Goal: Task Accomplishment & Management: Complete application form

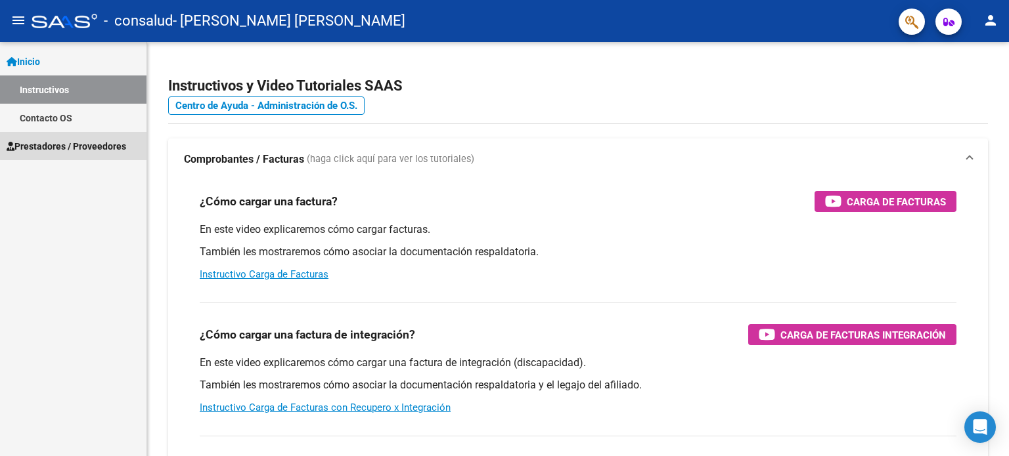
click at [102, 144] on span "Prestadores / Proveedores" at bounding box center [67, 146] width 120 height 14
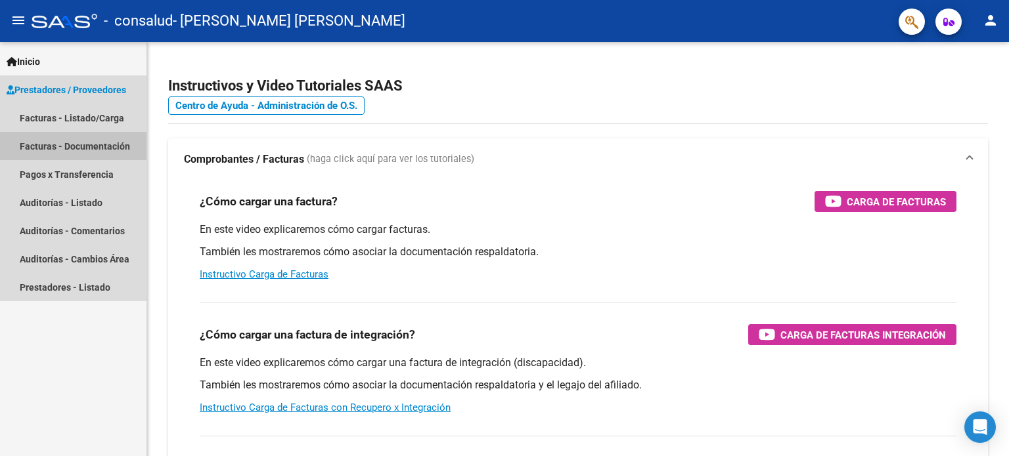
click at [55, 147] on link "Facturas - Documentación" at bounding box center [73, 146] width 146 height 28
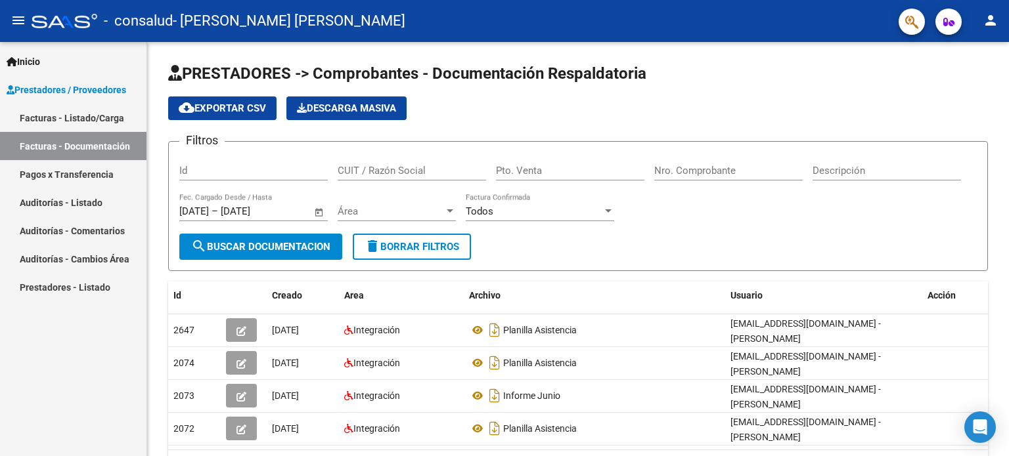
click at [62, 89] on span "Prestadores / Proveedores" at bounding box center [67, 90] width 120 height 14
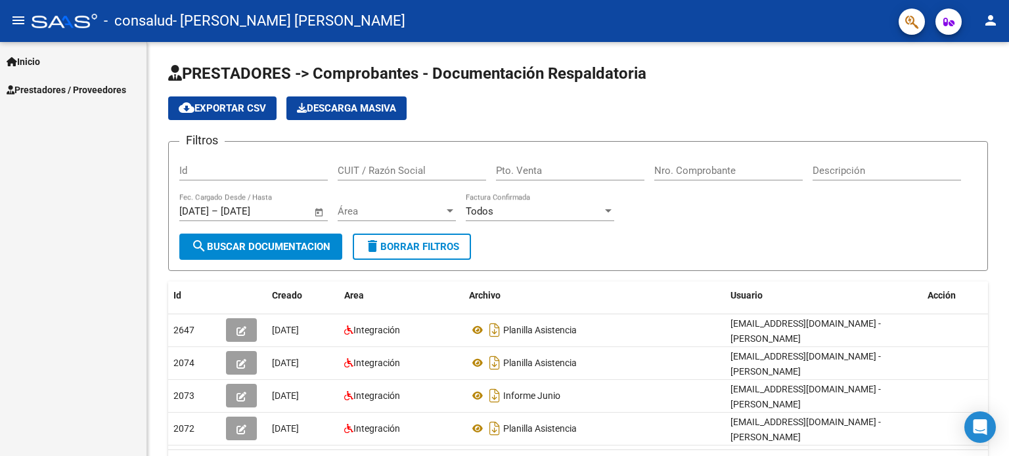
click at [76, 88] on span "Prestadores / Proveedores" at bounding box center [67, 90] width 120 height 14
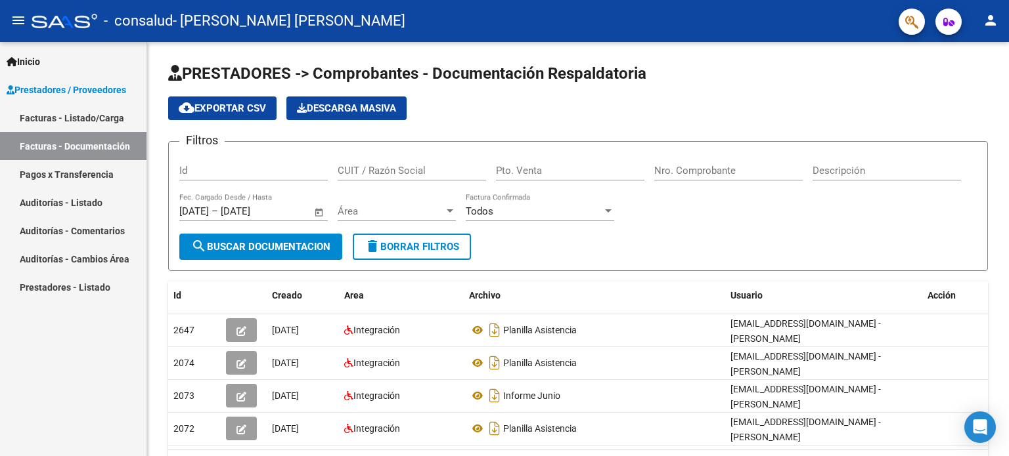
click at [65, 121] on link "Facturas - Listado/Carga" at bounding box center [73, 118] width 146 height 28
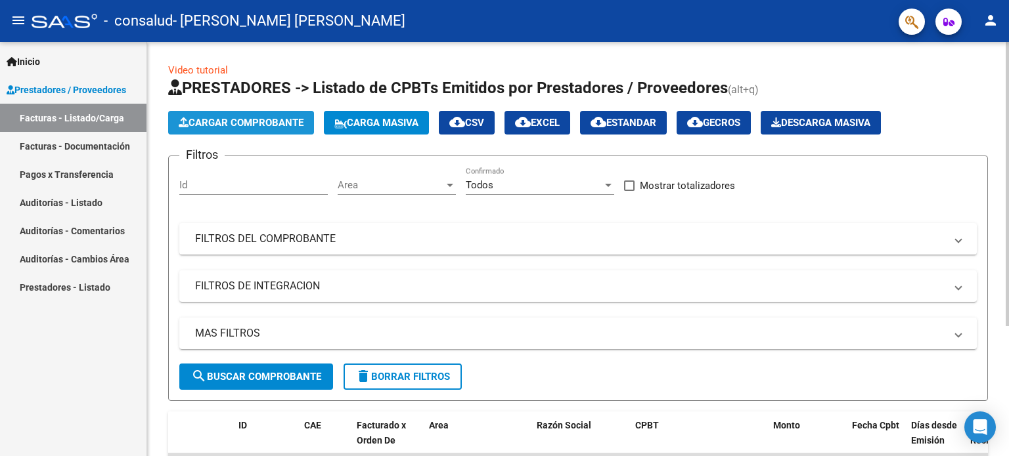
click at [248, 123] on span "Cargar Comprobante" at bounding box center [241, 123] width 125 height 12
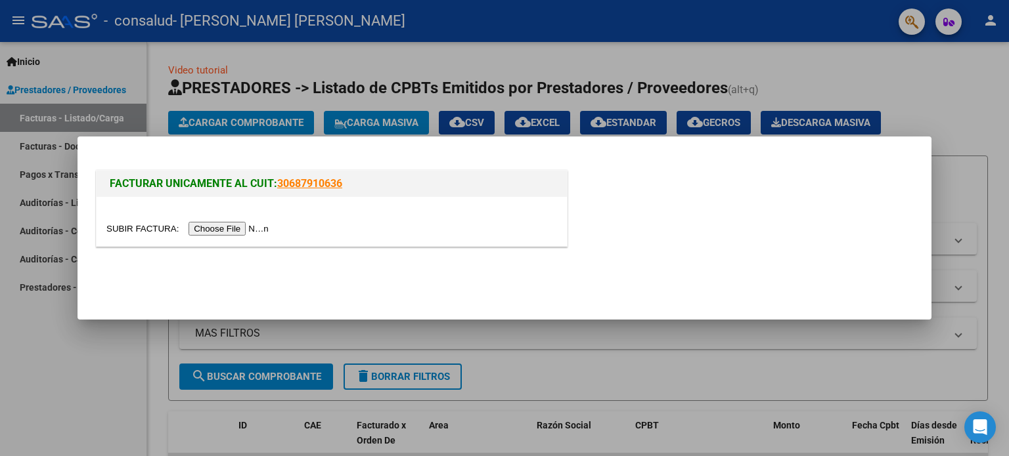
click at [244, 226] on input "file" at bounding box center [189, 229] width 166 height 14
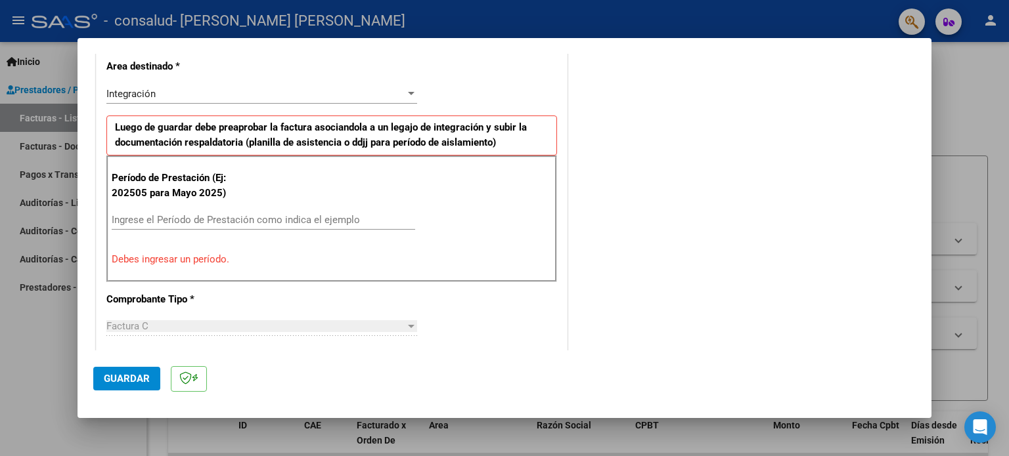
scroll to position [328, 0]
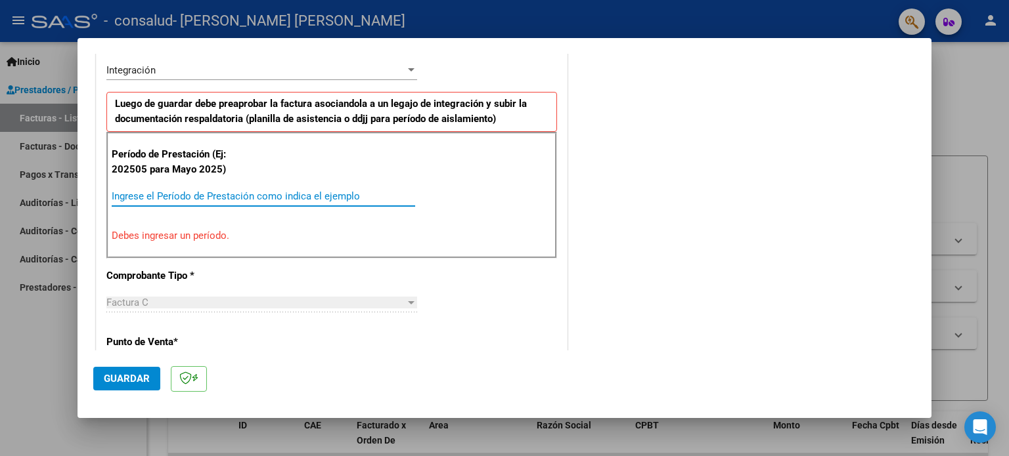
click at [304, 194] on input "Ingrese el Período de Prestación como indica el ejemplo" at bounding box center [263, 196] width 303 height 12
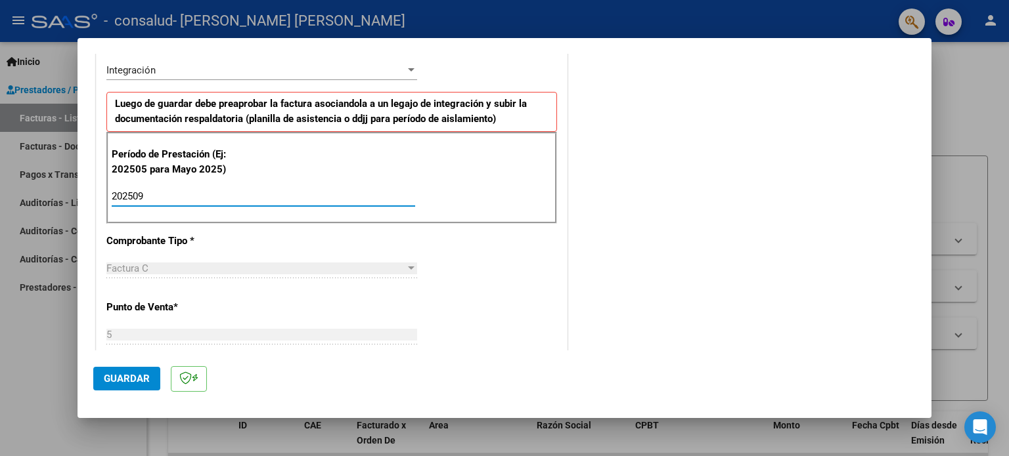
type input "202509"
click at [644, 255] on div "COMENTARIOS Comentarios del Prestador / Gerenciador:" at bounding box center [742, 312] width 345 height 1142
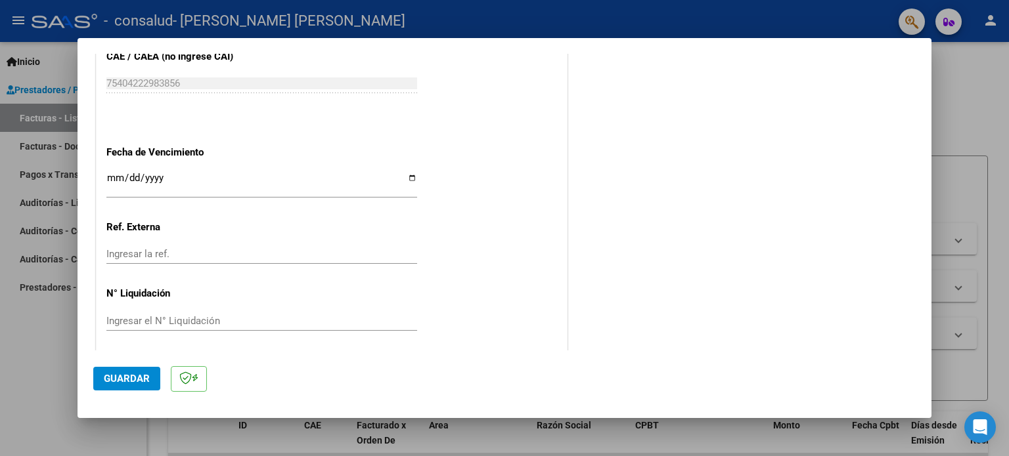
scroll to position [857, 0]
click at [122, 381] on span "Guardar" at bounding box center [127, 379] width 46 height 12
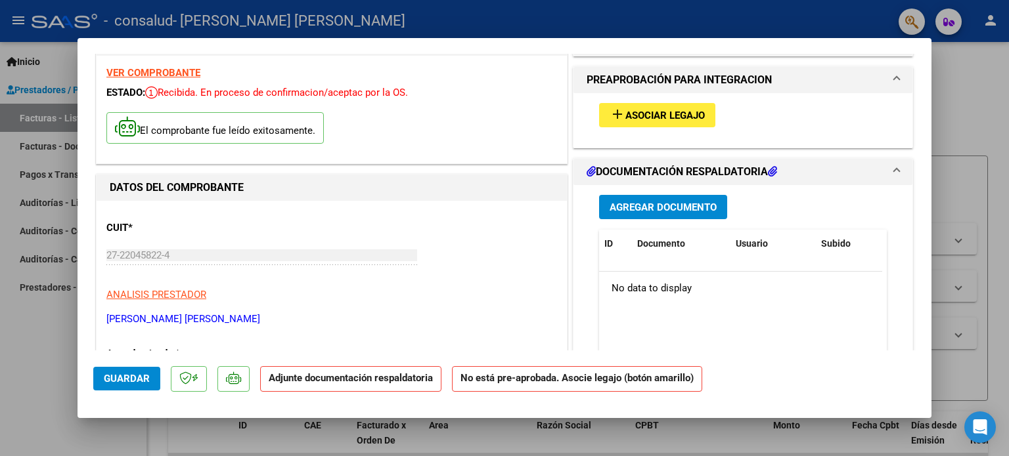
scroll to position [66, 0]
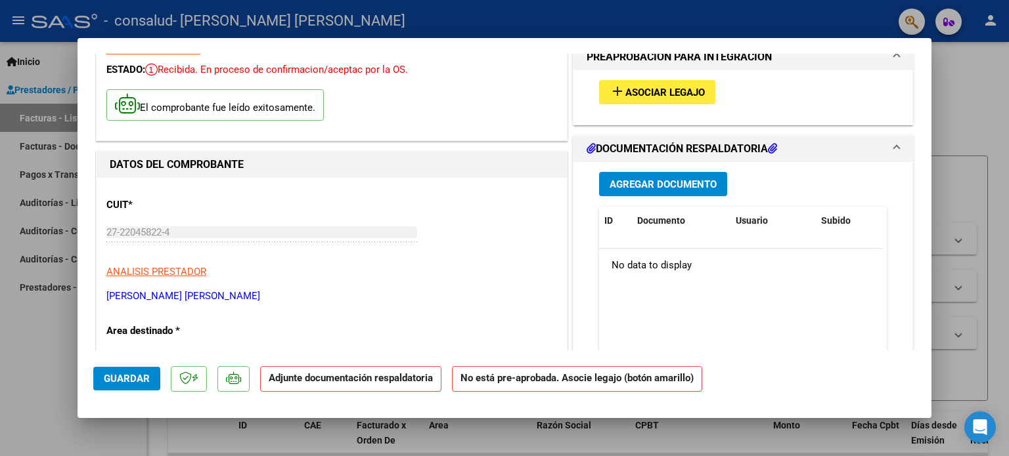
click at [650, 91] on span "Asociar Legajo" at bounding box center [664, 93] width 79 height 12
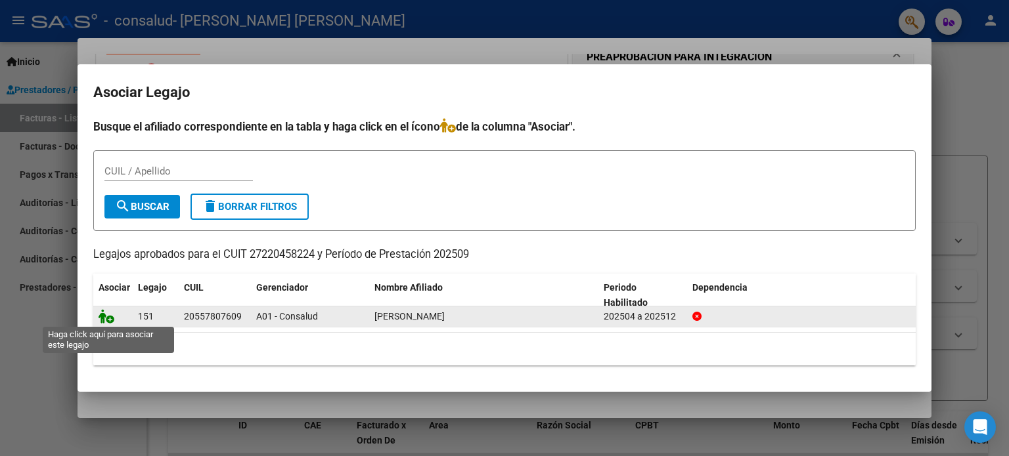
click at [109, 321] on icon at bounding box center [107, 316] width 16 height 14
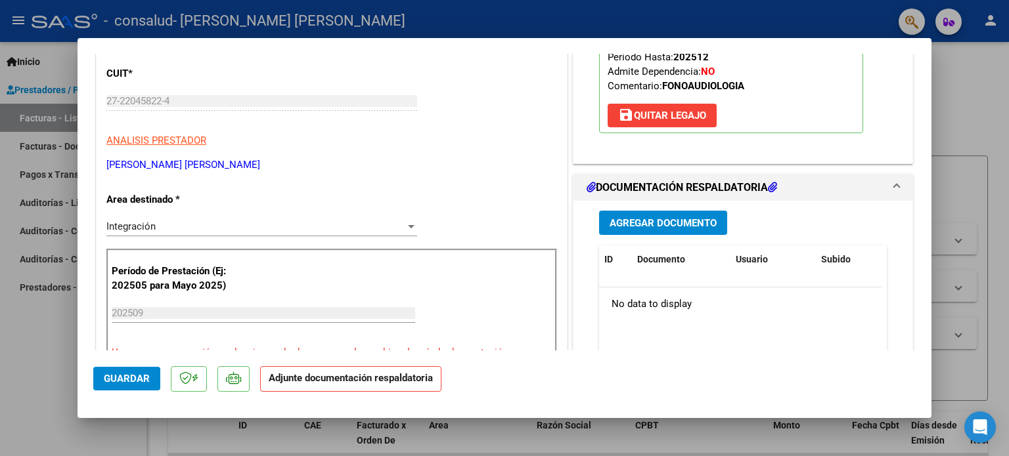
scroll to position [263, 0]
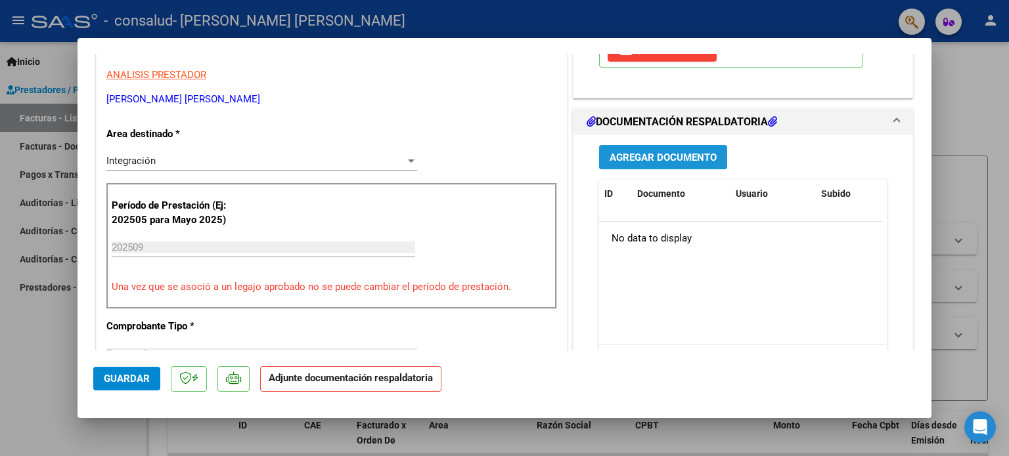
click at [631, 160] on span "Agregar Documento" at bounding box center [663, 158] width 107 height 12
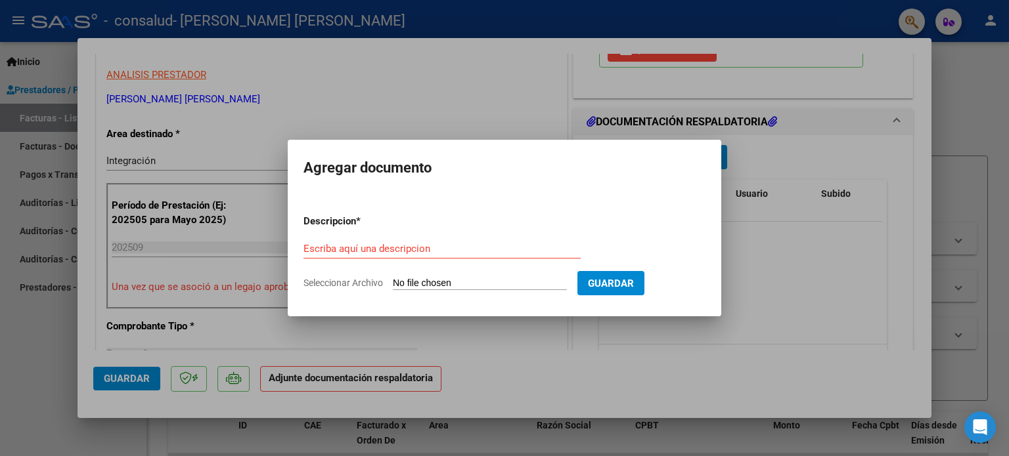
click at [349, 285] on span "Seleccionar Archivo" at bounding box center [342, 283] width 79 height 11
click at [393, 285] on input "Seleccionar Archivo" at bounding box center [480, 284] width 174 height 12
type input "C:\fakepath\Asistencia septiembre .pdf"
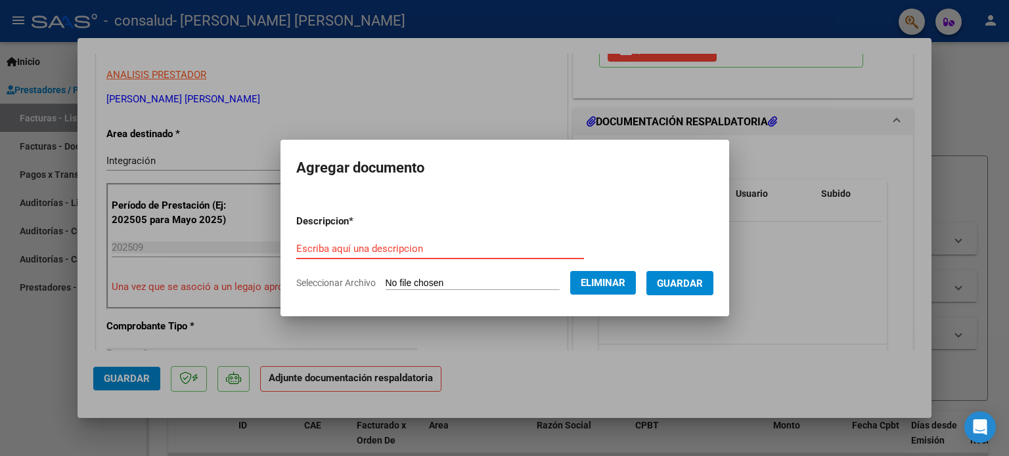
click at [370, 252] on input "Escriba aquí una descripcion" at bounding box center [440, 249] width 288 height 12
type input "Planilla asistencia septiembre"
click at [679, 278] on span "Guardar" at bounding box center [680, 284] width 46 height 12
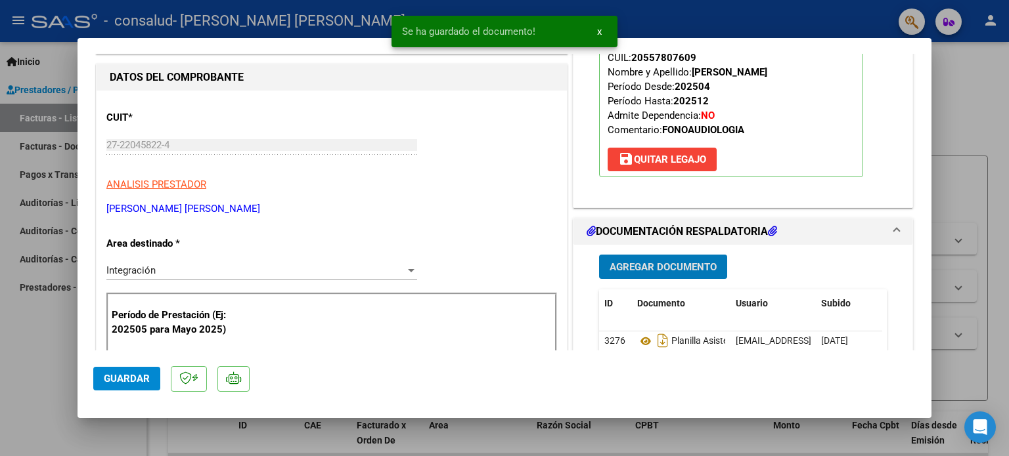
scroll to position [131, 0]
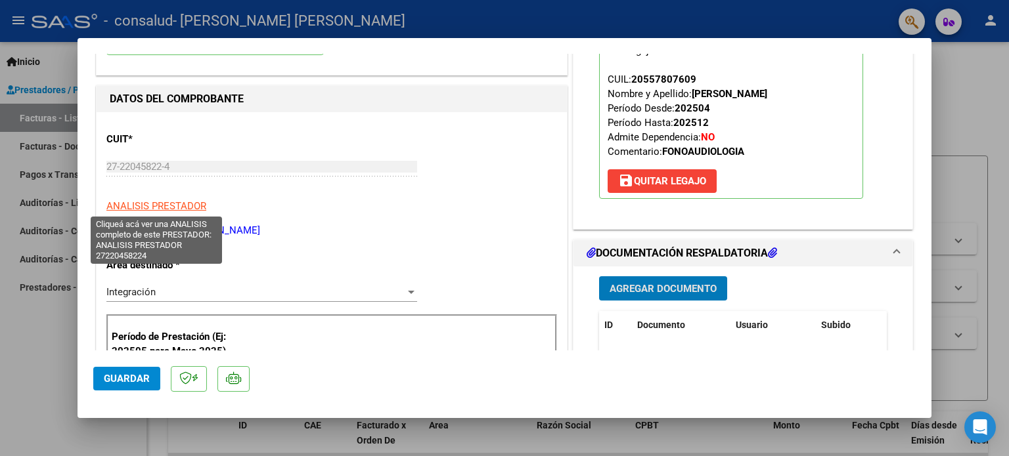
click at [166, 204] on span "ANALISIS PRESTADOR" at bounding box center [156, 206] width 100 height 12
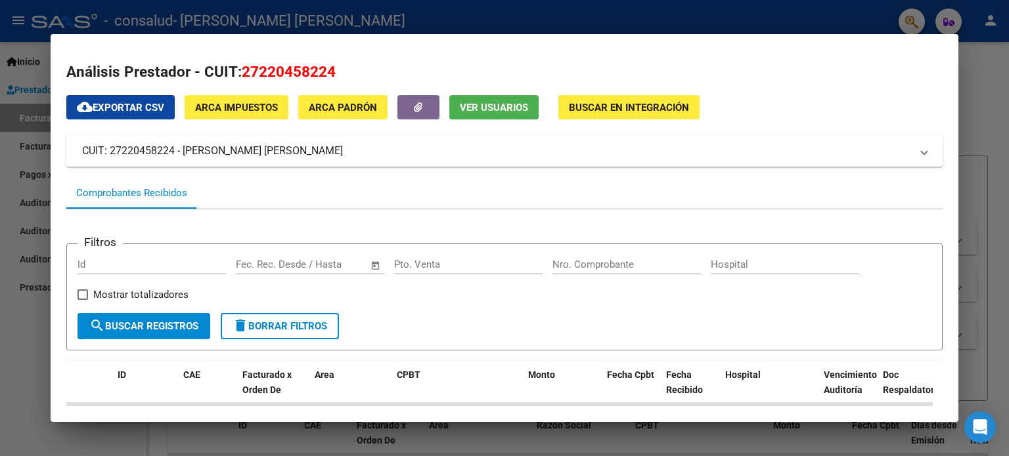
scroll to position [0, 0]
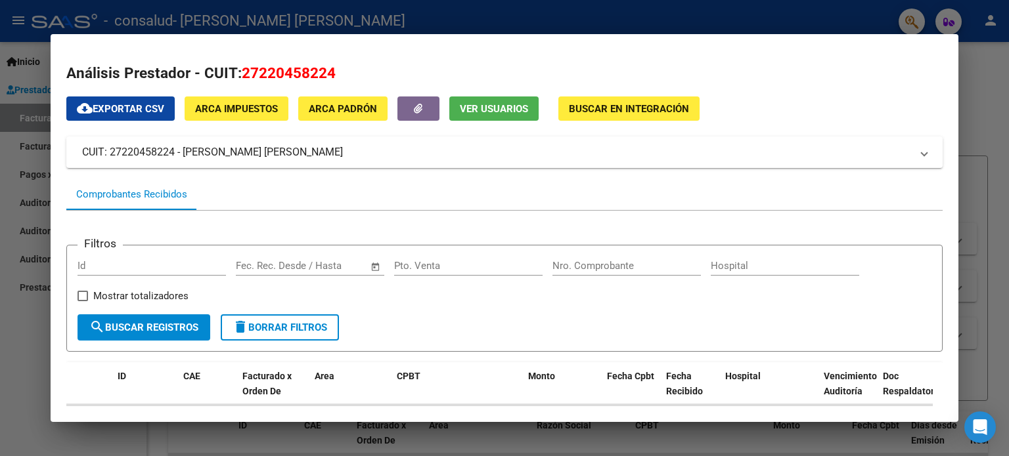
click at [20, 86] on div at bounding box center [504, 228] width 1009 height 456
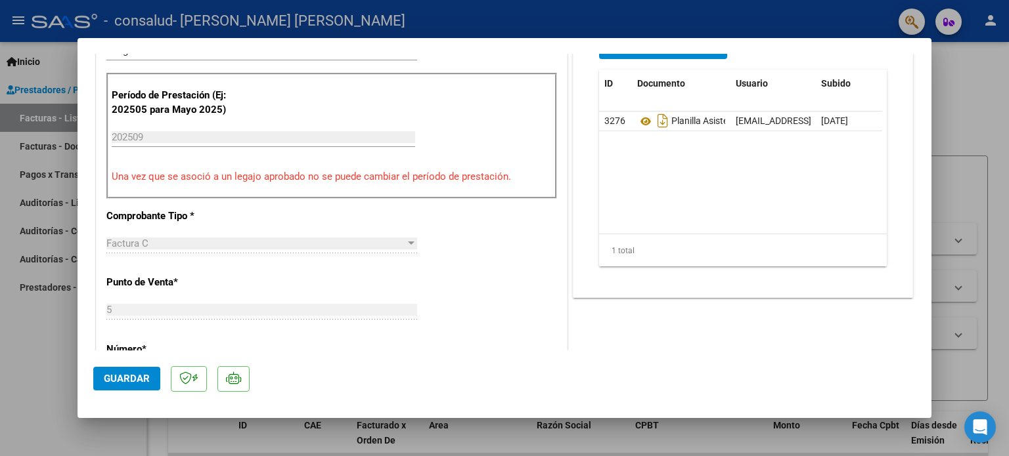
scroll to position [394, 0]
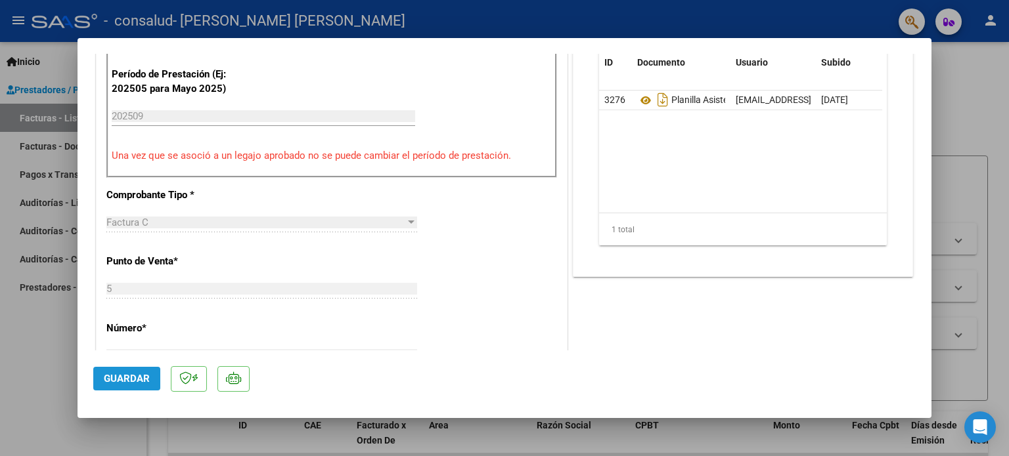
click at [116, 378] on span "Guardar" at bounding box center [127, 379] width 46 height 12
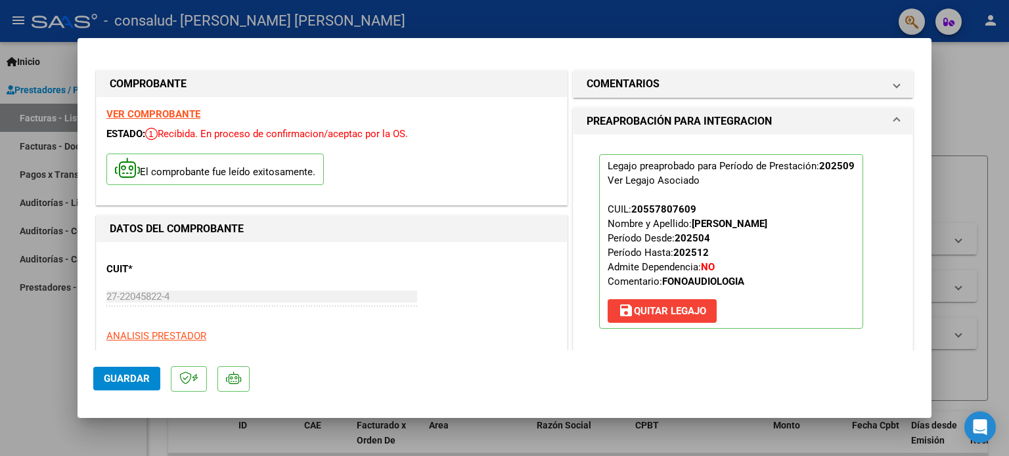
scroll to position [0, 0]
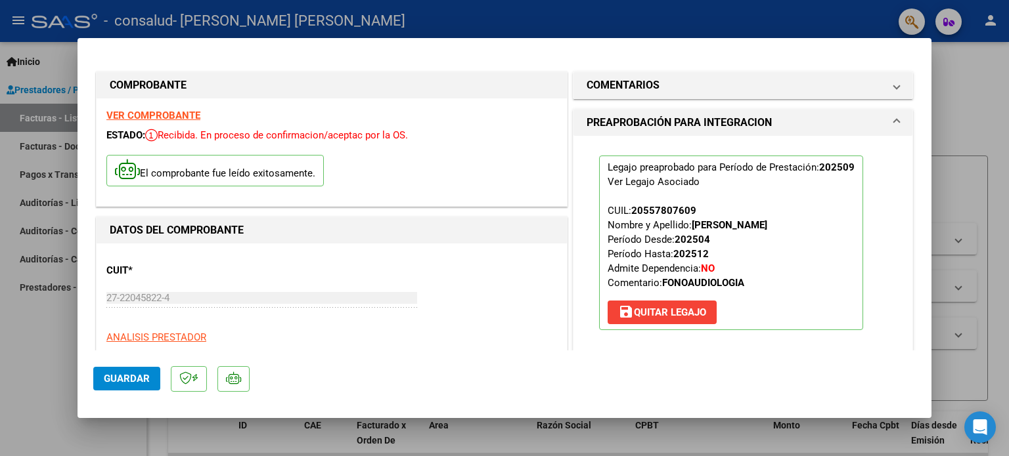
click at [1008, 100] on div at bounding box center [504, 228] width 1009 height 456
type input "$ 0,00"
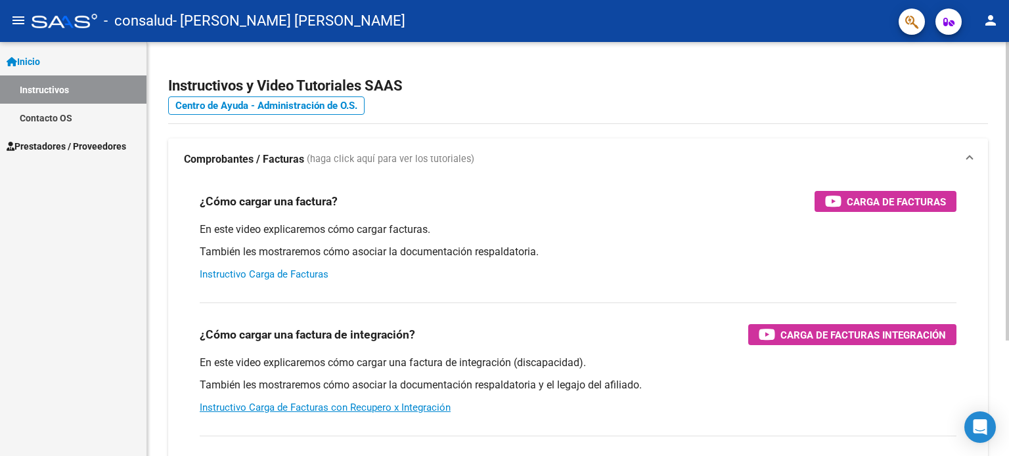
click at [244, 280] on link "Instructivo Carga de Facturas" at bounding box center [264, 275] width 129 height 12
